Goal: Transaction & Acquisition: Purchase product/service

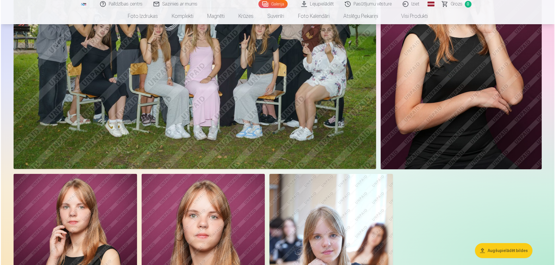
scroll to position [1040, 0]
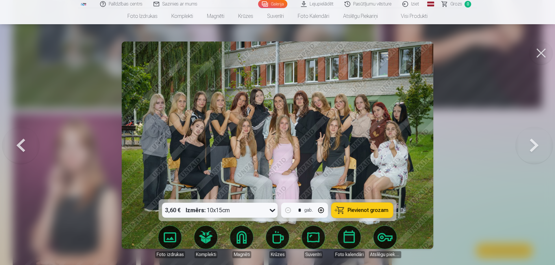
click at [354, 212] on span "Pievienot grozam" at bounding box center [367, 210] width 41 height 5
click at [538, 51] on button at bounding box center [540, 53] width 23 height 23
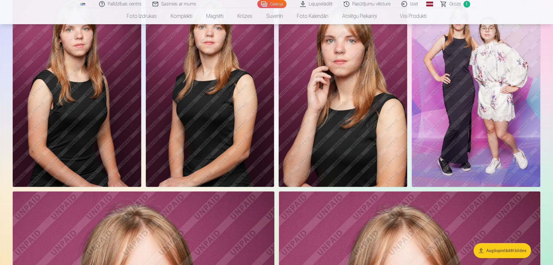
scroll to position [200, 0]
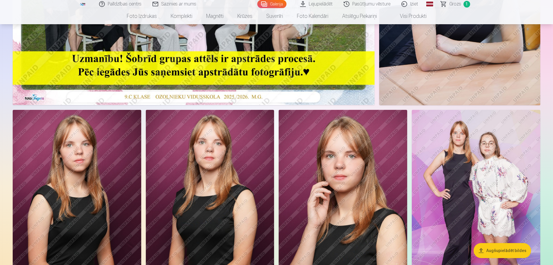
click at [491, 212] on img at bounding box center [476, 206] width 129 height 193
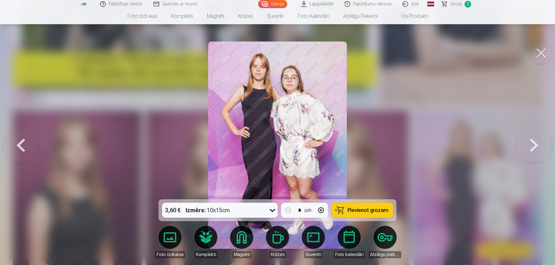
click at [370, 211] on span "Pievienot grozam" at bounding box center [367, 210] width 41 height 5
click at [542, 49] on button at bounding box center [540, 53] width 23 height 23
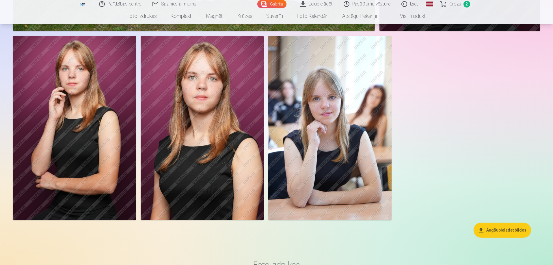
scroll to position [1182, 0]
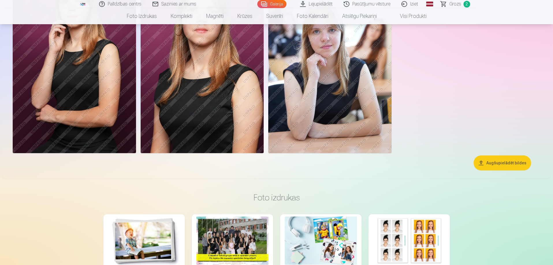
click at [332, 97] on img at bounding box center [329, 61] width 123 height 185
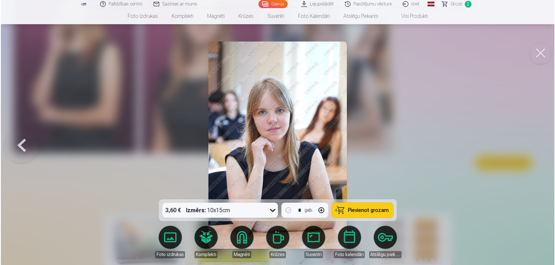
scroll to position [1185, 0]
click at [537, 57] on button at bounding box center [540, 53] width 23 height 23
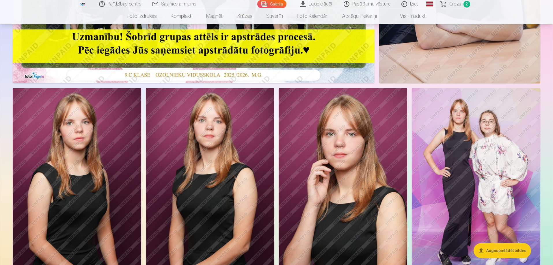
scroll to position [260, 0]
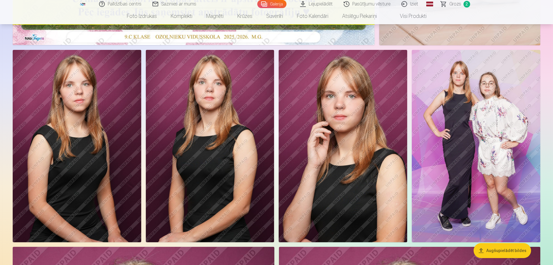
click at [200, 182] on img at bounding box center [210, 146] width 129 height 193
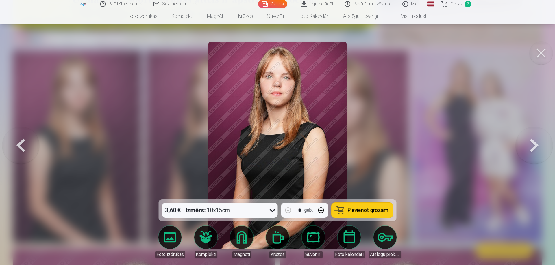
click at [544, 51] on button at bounding box center [540, 53] width 23 height 23
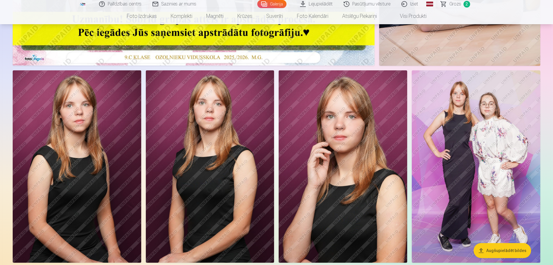
scroll to position [202, 0]
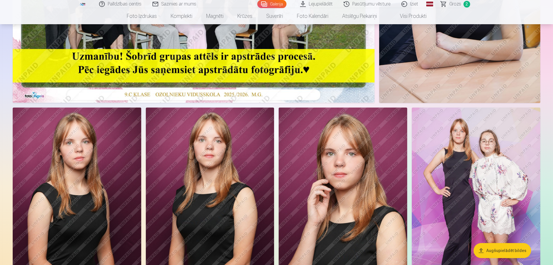
click at [357, 176] on img at bounding box center [343, 204] width 129 height 193
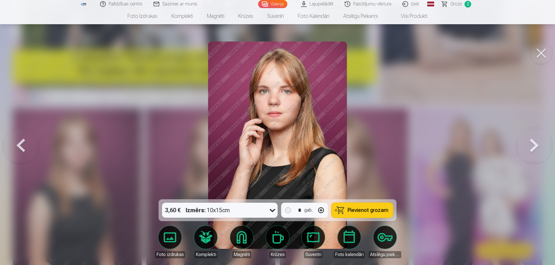
click at [542, 53] on button at bounding box center [540, 53] width 23 height 23
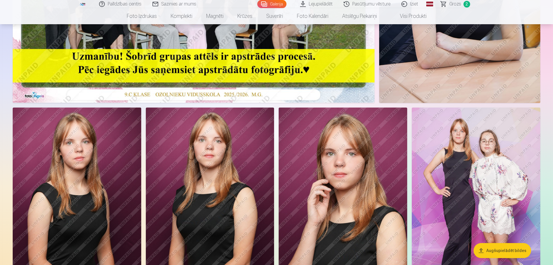
click at [472, 167] on img at bounding box center [476, 204] width 129 height 193
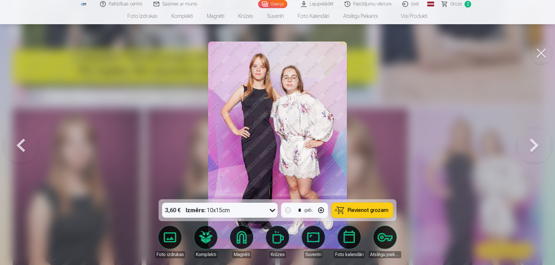
click at [545, 50] on button at bounding box center [540, 53] width 23 height 23
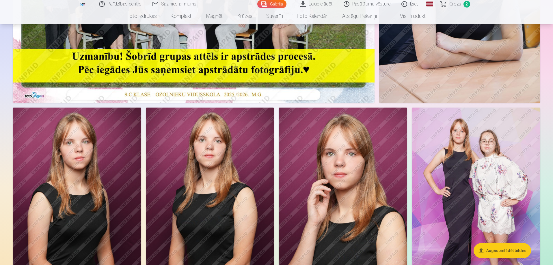
click at [315, 176] on img at bounding box center [343, 204] width 129 height 193
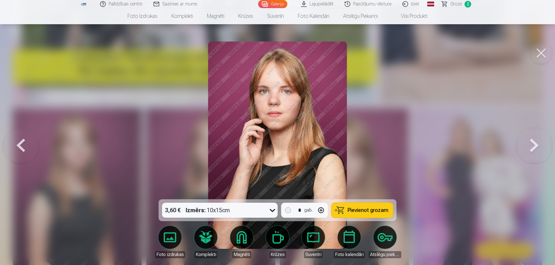
click at [10, 152] on button at bounding box center [20, 145] width 37 height 97
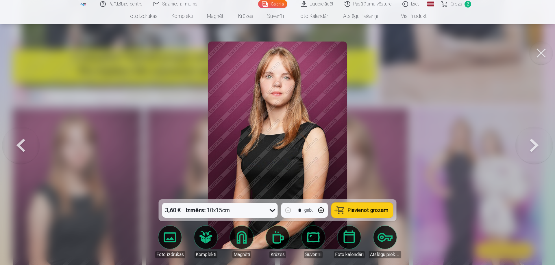
click at [12, 149] on button at bounding box center [20, 145] width 37 height 97
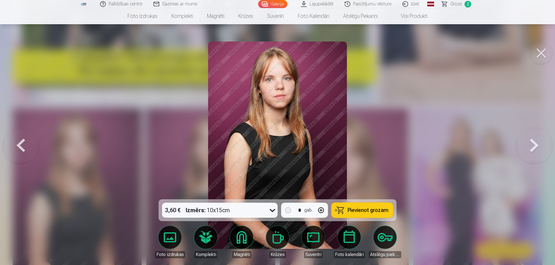
click at [12, 149] on button at bounding box center [20, 145] width 37 height 97
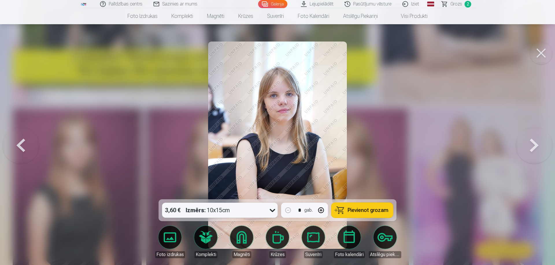
click at [12, 149] on button at bounding box center [20, 145] width 37 height 97
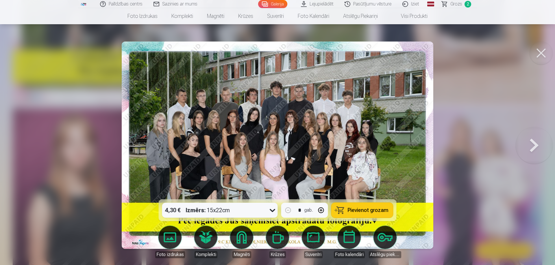
click at [12, 149] on div at bounding box center [277, 132] width 555 height 265
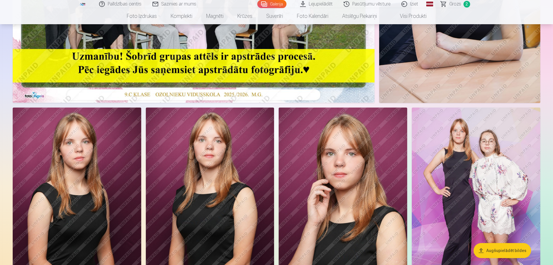
click at [54, 176] on img at bounding box center [77, 204] width 129 height 193
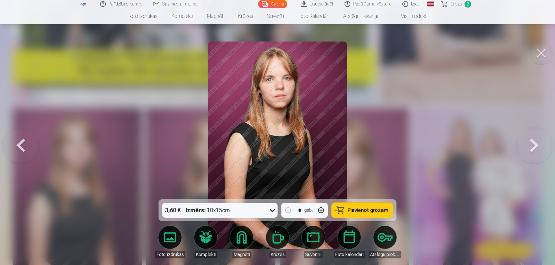
click at [539, 154] on button at bounding box center [533, 145] width 37 height 97
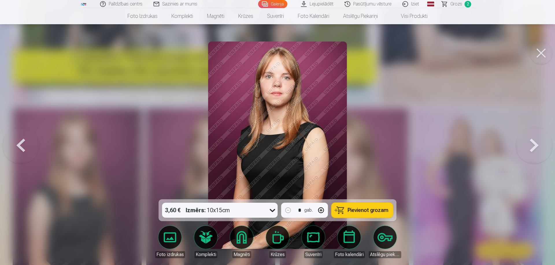
click at [540, 153] on button at bounding box center [533, 145] width 37 height 97
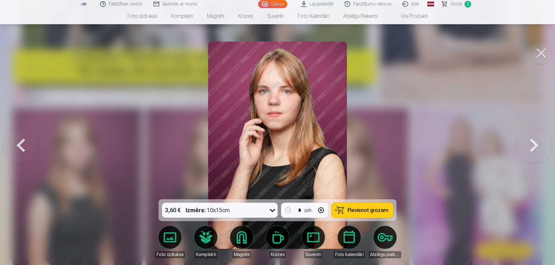
click at [540, 153] on button at bounding box center [533, 145] width 37 height 97
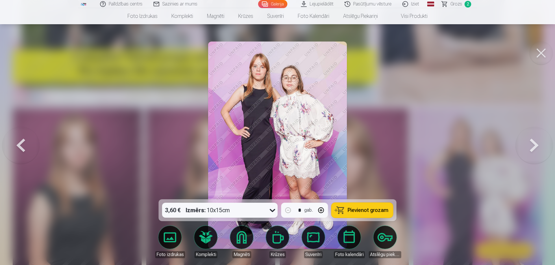
click at [540, 153] on button at bounding box center [533, 145] width 37 height 97
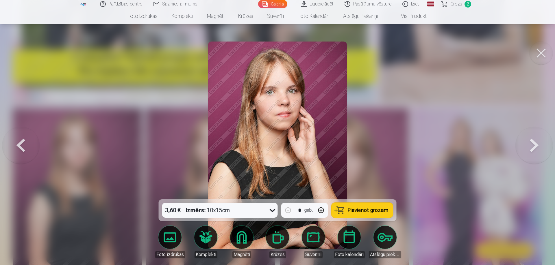
click at [540, 153] on button at bounding box center [533, 145] width 37 height 97
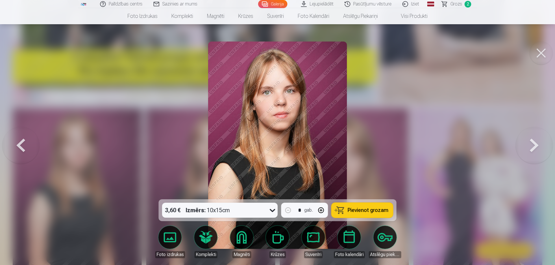
click at [540, 153] on button at bounding box center [533, 145] width 37 height 97
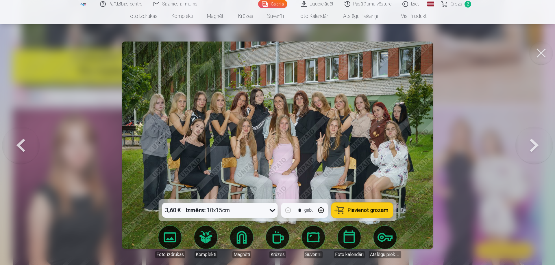
click at [540, 153] on button at bounding box center [533, 145] width 37 height 97
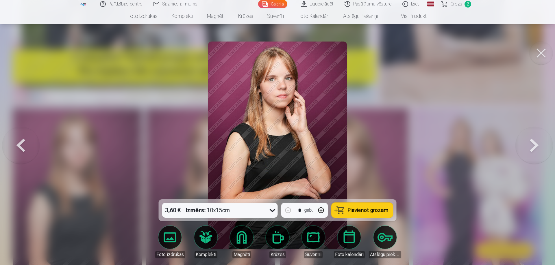
click at [540, 153] on button at bounding box center [533, 145] width 37 height 97
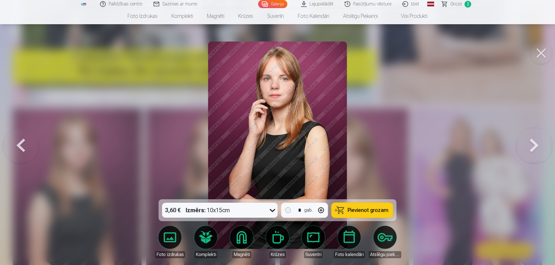
click at [540, 153] on button at bounding box center [533, 145] width 37 height 97
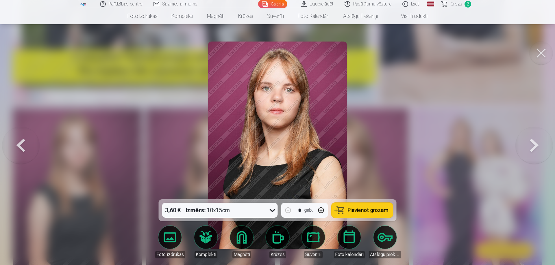
click at [540, 153] on button at bounding box center [533, 145] width 37 height 97
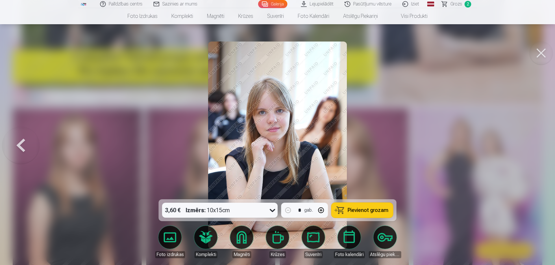
click at [32, 150] on button at bounding box center [20, 145] width 37 height 97
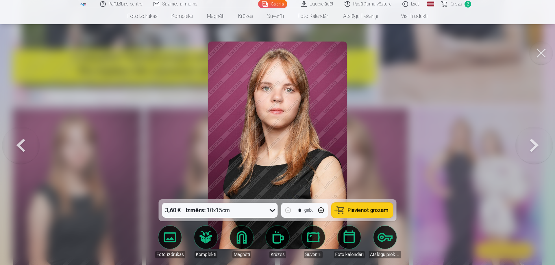
click at [32, 151] on button at bounding box center [20, 145] width 37 height 97
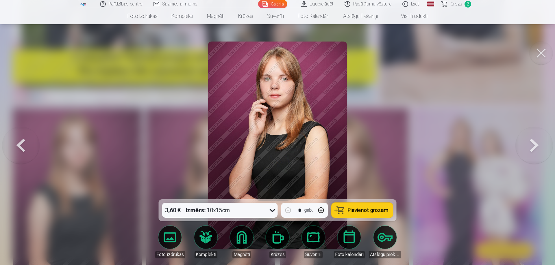
click at [32, 151] on button at bounding box center [20, 145] width 37 height 97
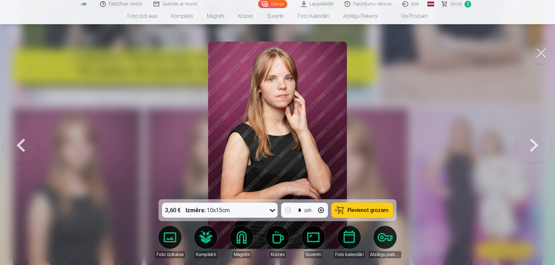
click at [32, 151] on button at bounding box center [20, 145] width 37 height 97
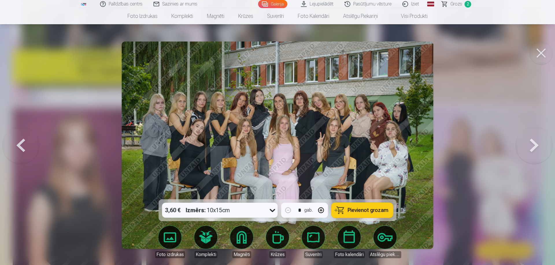
click at [518, 145] on button at bounding box center [533, 145] width 37 height 97
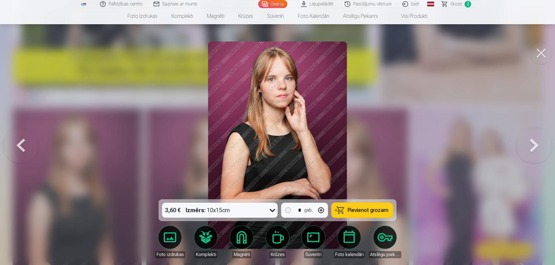
click at [17, 146] on button at bounding box center [20, 145] width 37 height 97
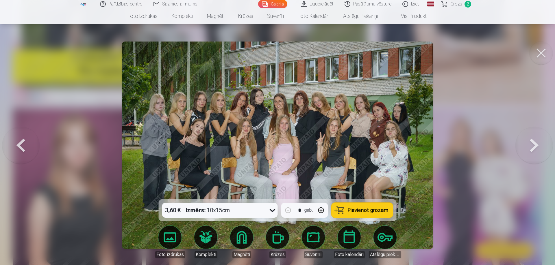
click at [522, 146] on button at bounding box center [533, 145] width 37 height 97
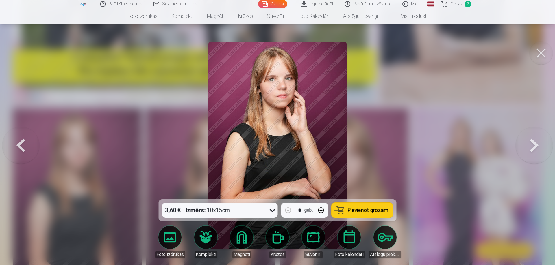
click at [535, 143] on button at bounding box center [533, 145] width 37 height 97
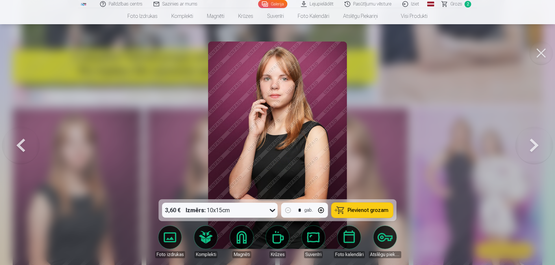
click at [538, 147] on button at bounding box center [533, 145] width 37 height 97
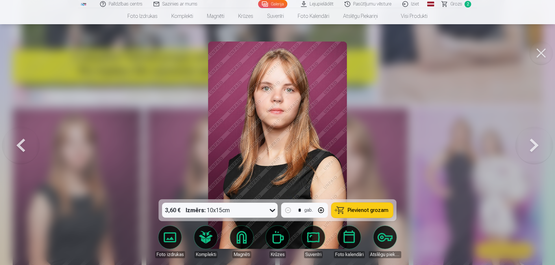
click at [538, 147] on button at bounding box center [533, 145] width 37 height 97
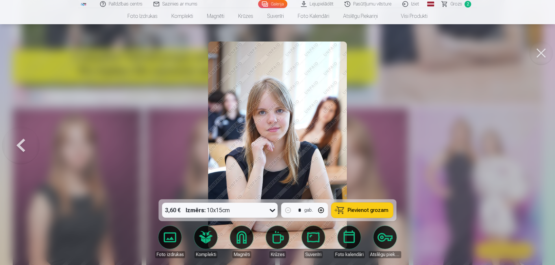
click at [20, 152] on button at bounding box center [20, 145] width 37 height 97
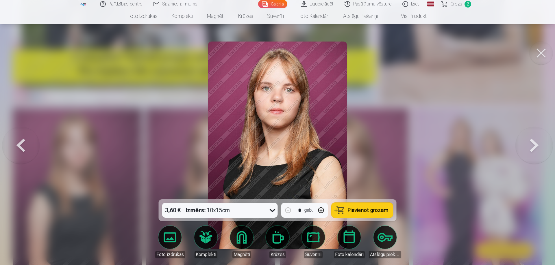
click at [26, 146] on button at bounding box center [20, 145] width 37 height 97
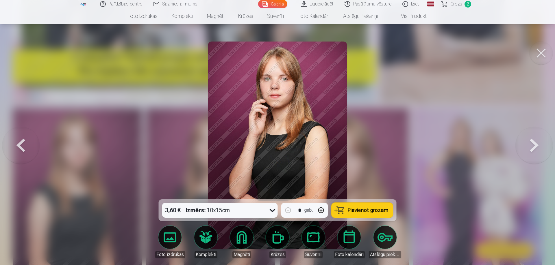
click at [26, 146] on button at bounding box center [20, 145] width 37 height 97
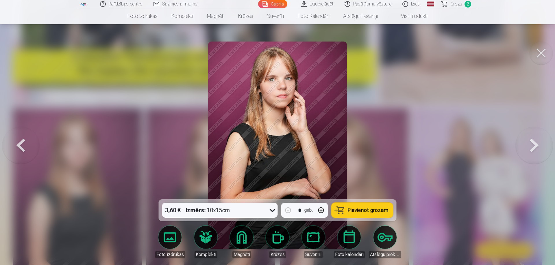
click at [26, 146] on button at bounding box center [20, 145] width 37 height 97
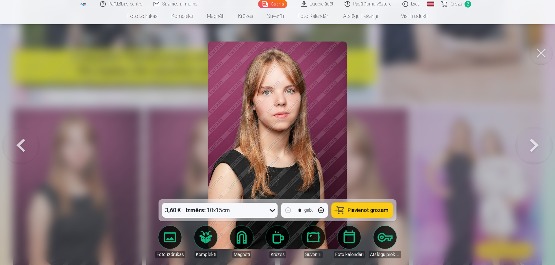
click at [26, 146] on button at bounding box center [20, 145] width 37 height 97
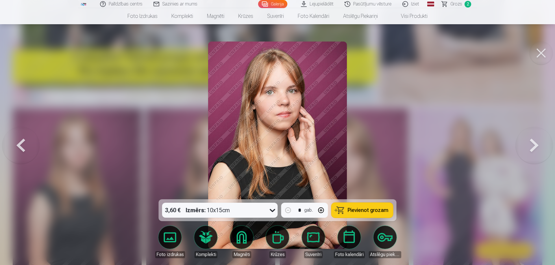
click at [26, 146] on button at bounding box center [20, 145] width 37 height 97
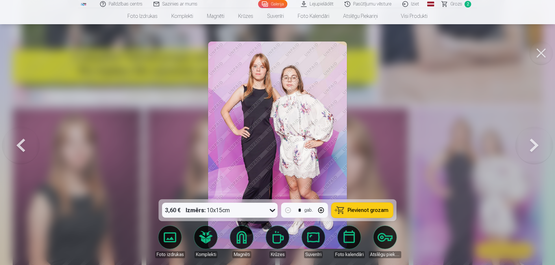
click at [26, 146] on button at bounding box center [20, 145] width 37 height 97
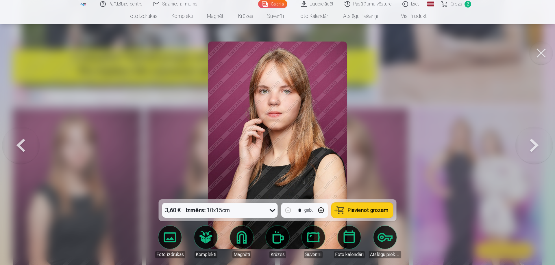
click at [26, 146] on button at bounding box center [20, 145] width 37 height 97
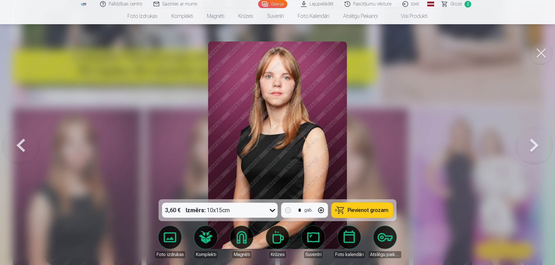
click at [26, 146] on button at bounding box center [20, 145] width 37 height 97
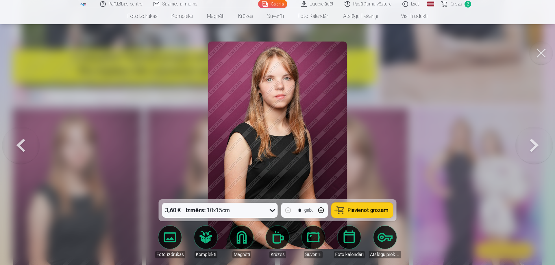
click at [26, 146] on button at bounding box center [20, 145] width 37 height 97
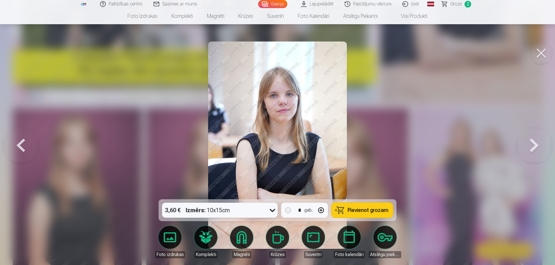
click at [26, 146] on button at bounding box center [20, 145] width 37 height 97
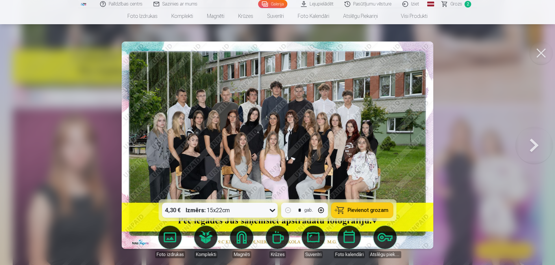
click at [529, 147] on button at bounding box center [533, 145] width 37 height 97
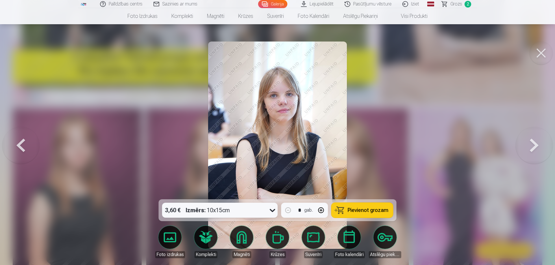
click at [529, 147] on button at bounding box center [533, 145] width 37 height 97
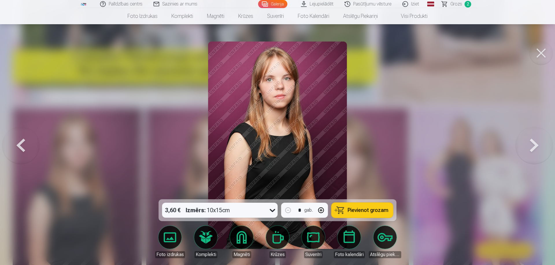
click at [528, 147] on button at bounding box center [533, 145] width 37 height 97
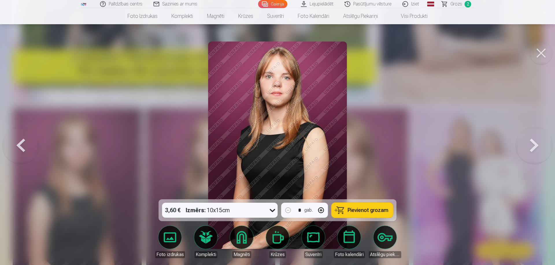
click at [528, 147] on button at bounding box center [533, 145] width 37 height 97
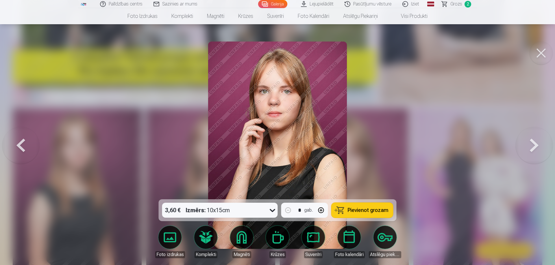
click at [528, 147] on button at bounding box center [533, 145] width 37 height 97
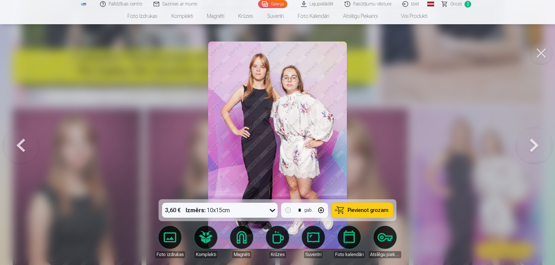
click at [15, 152] on button at bounding box center [20, 145] width 37 height 97
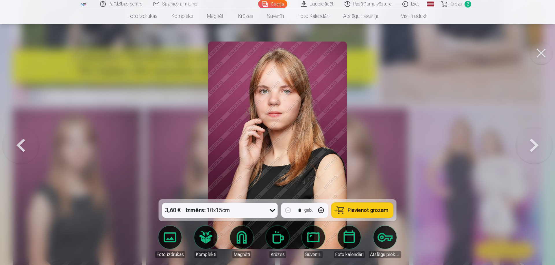
click at [361, 212] on span "Pievienot grozam" at bounding box center [367, 210] width 41 height 5
click at [536, 47] on button at bounding box center [540, 53] width 23 height 23
